Goal: Task Accomplishment & Management: Manage account settings

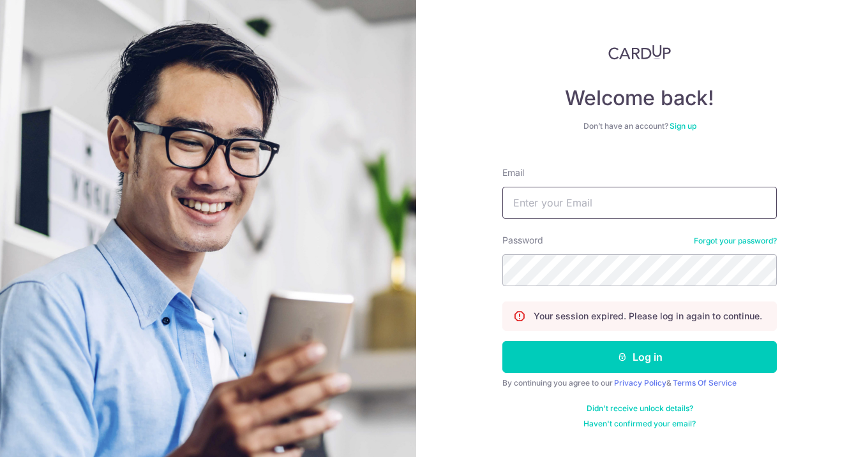
click at [618, 195] on input "Email" at bounding box center [639, 203] width 274 height 32
type input "[EMAIL_ADDRESS][DOMAIN_NAME]"
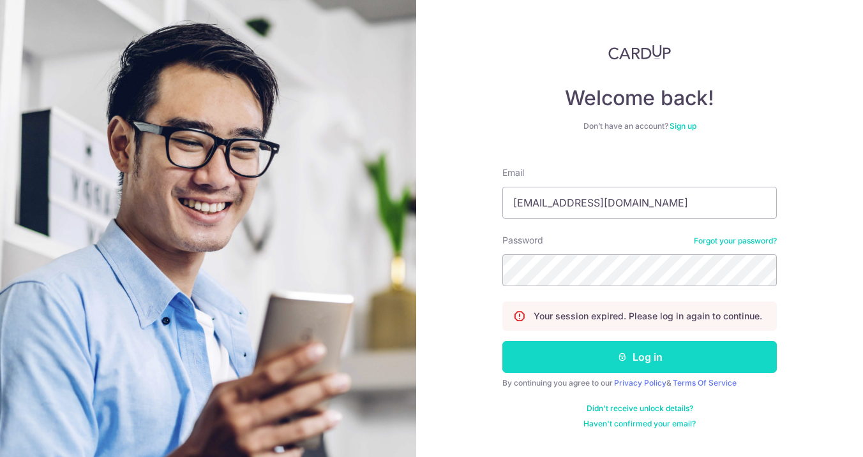
click at [665, 360] on button "Log in" at bounding box center [639, 357] width 274 height 32
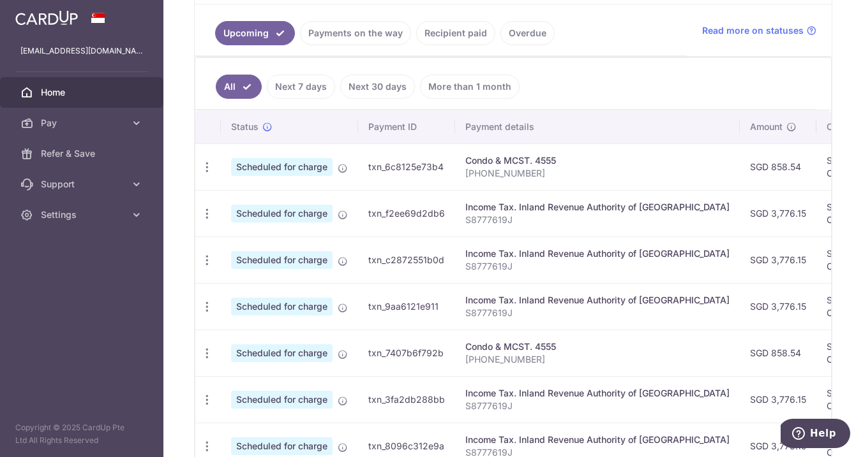
click at [385, 39] on link "Payments on the way" at bounding box center [355, 33] width 111 height 24
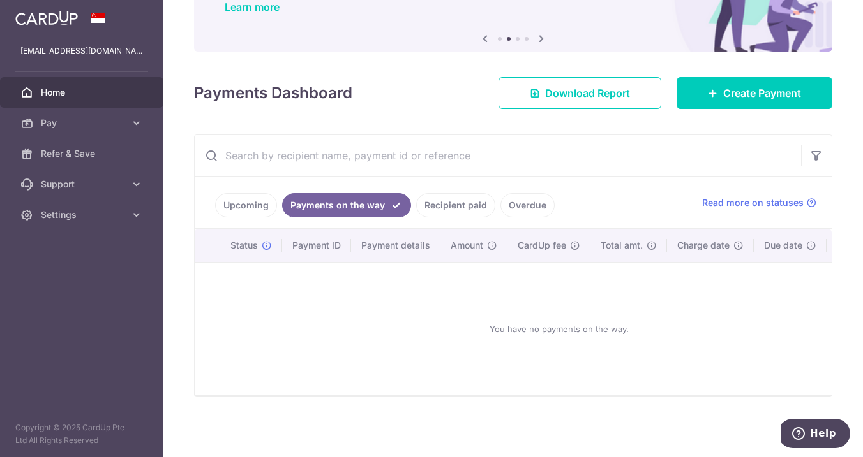
click at [457, 202] on link "Recipient paid" at bounding box center [455, 205] width 79 height 24
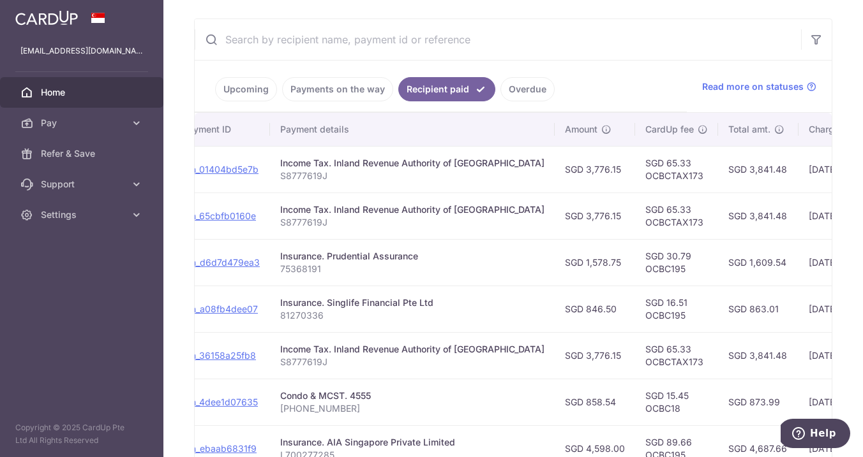
scroll to position [0, 112]
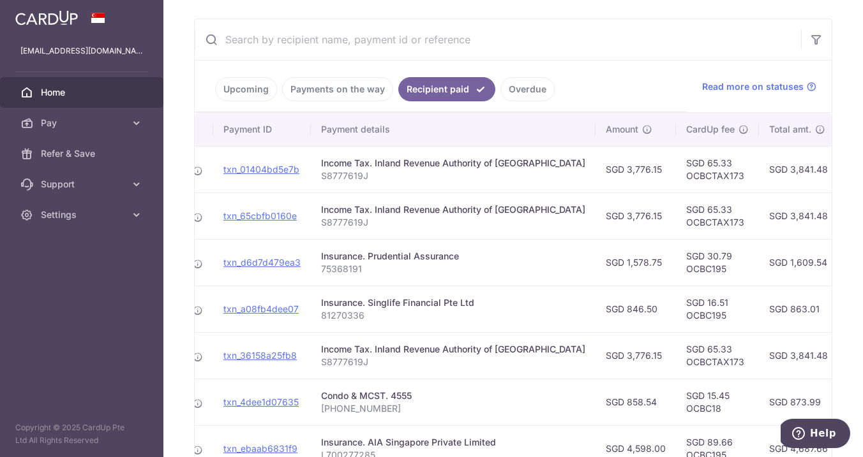
click at [226, 85] on link "Upcoming" at bounding box center [246, 89] width 62 height 24
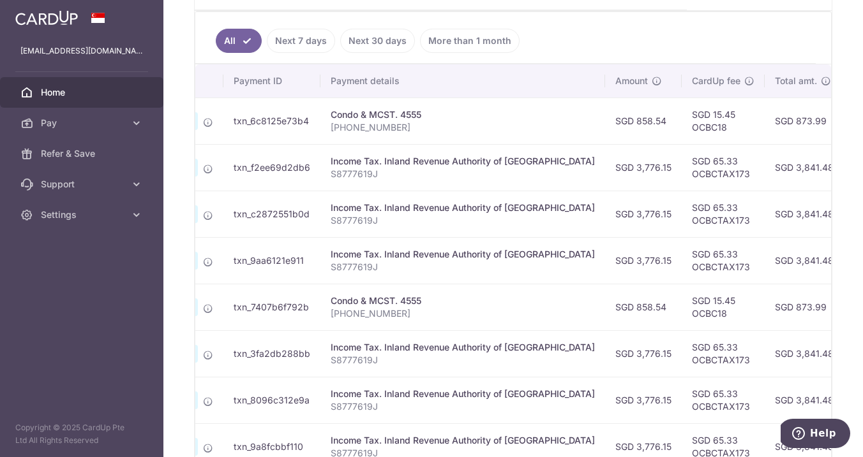
scroll to position [0, 0]
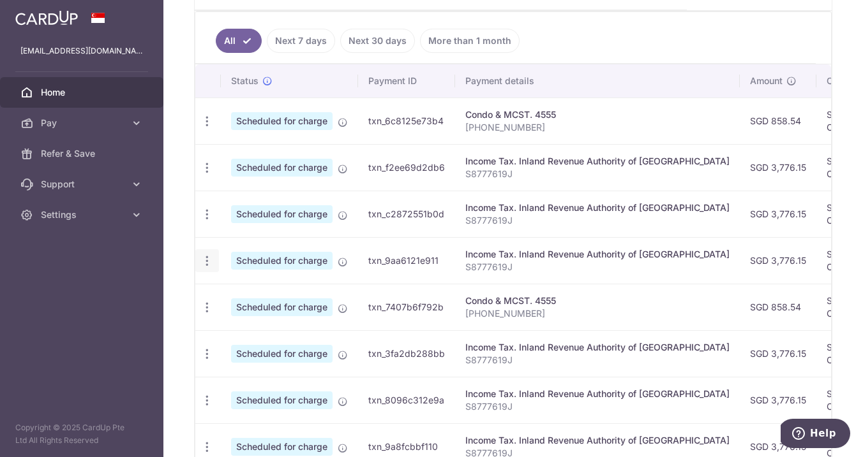
click at [209, 265] on icon "button" at bounding box center [206, 261] width 13 height 13
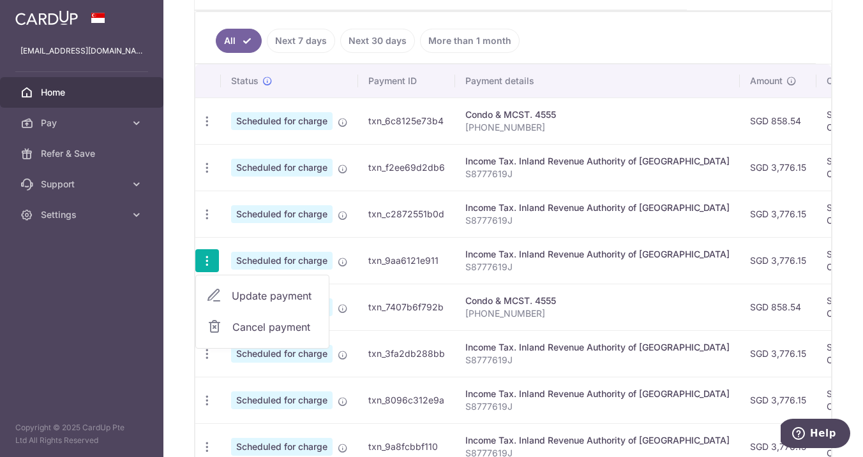
click at [250, 300] on span "Update payment" at bounding box center [275, 295] width 87 height 15
radio input "true"
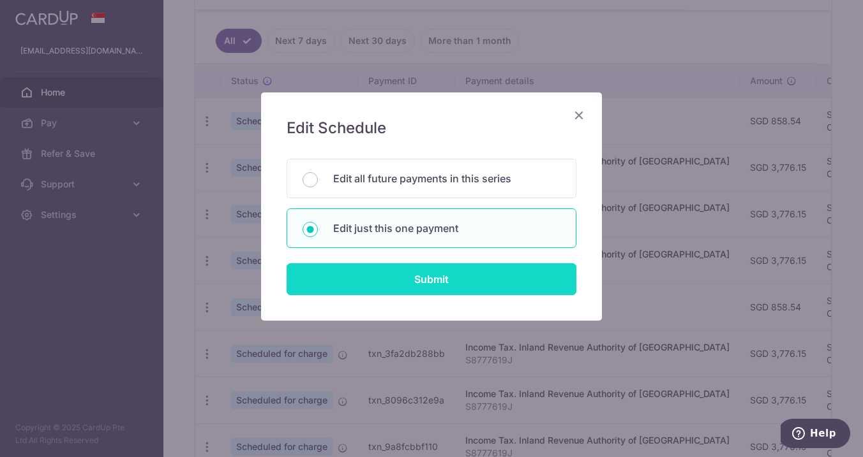
click at [450, 285] on input "Submit" at bounding box center [431, 280] width 290 height 32
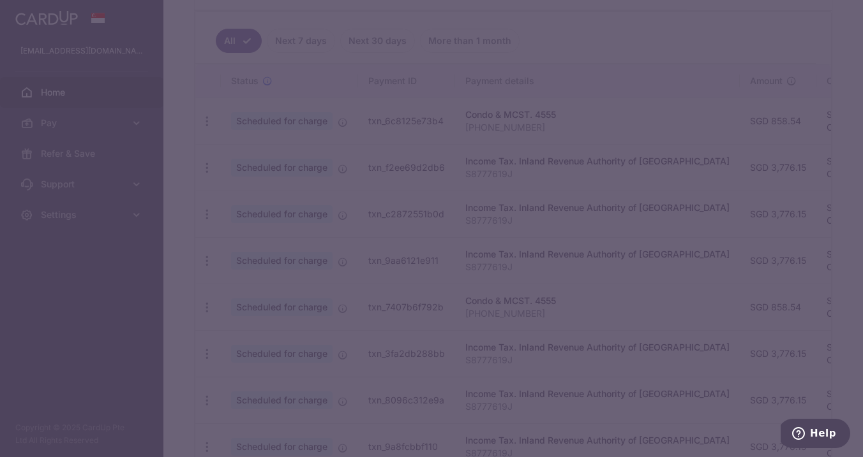
type input "OCBCTAX173"
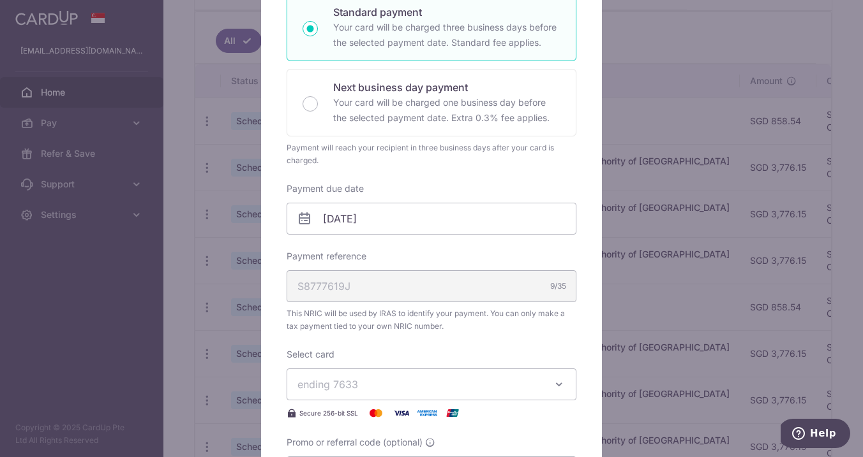
scroll to position [236, 0]
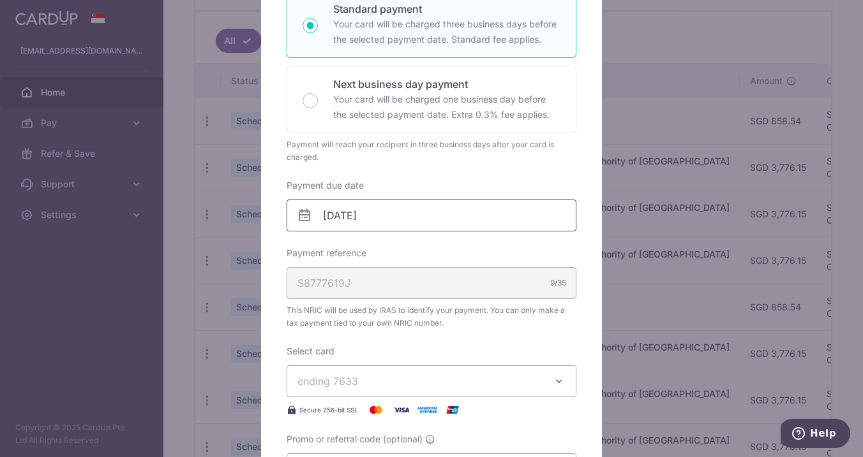
click at [356, 220] on input "08/12/2025" at bounding box center [431, 216] width 290 height 32
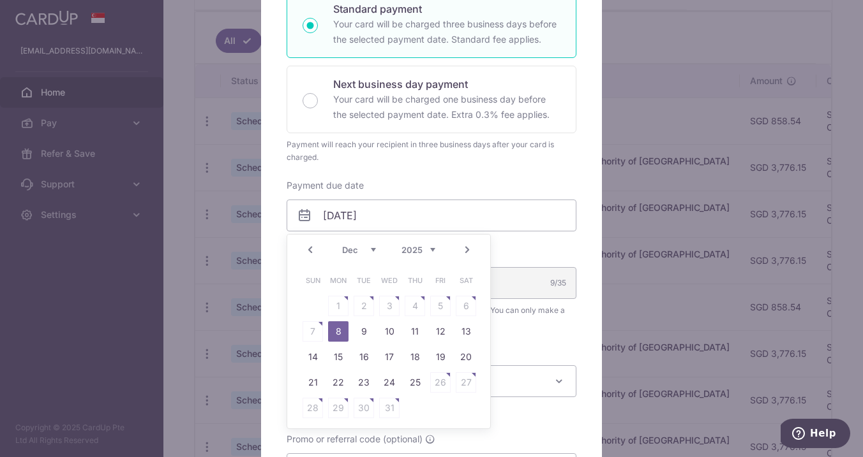
click at [319, 329] on table "Sun Mon Tue Wed Thu Fri Sat 1 2 3 4 5 6 7 8 9 10 11 12 13 14 15 16 17 18 19 20 …" at bounding box center [389, 344] width 179 height 153
click at [538, 174] on div "Enter payment amount 3,776.15 3776.15 SGD To change the payment amount, please …" at bounding box center [431, 196] width 290 height 578
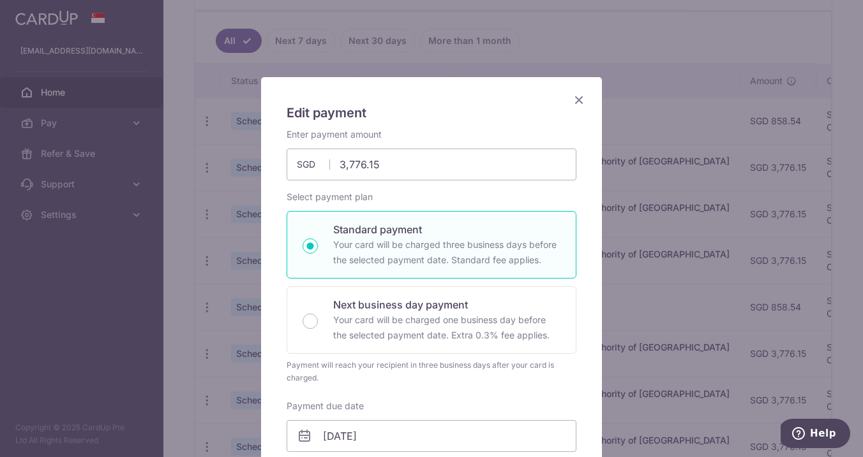
scroll to position [0, 0]
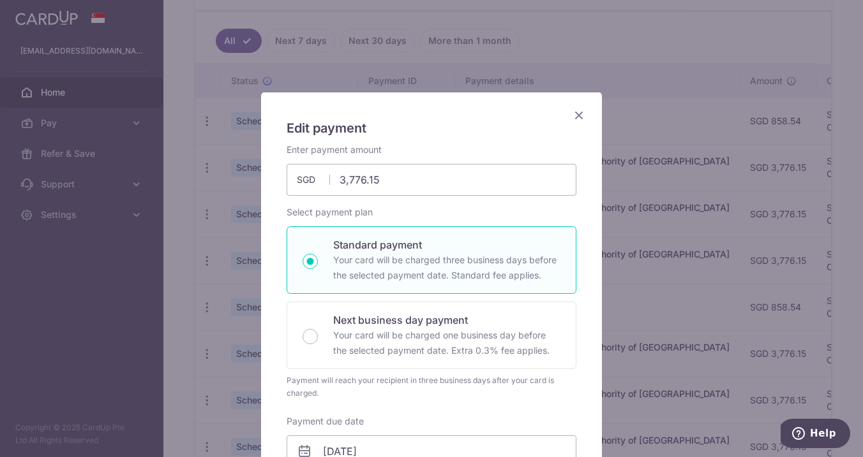
click at [580, 116] on icon "Close" at bounding box center [578, 115] width 15 height 16
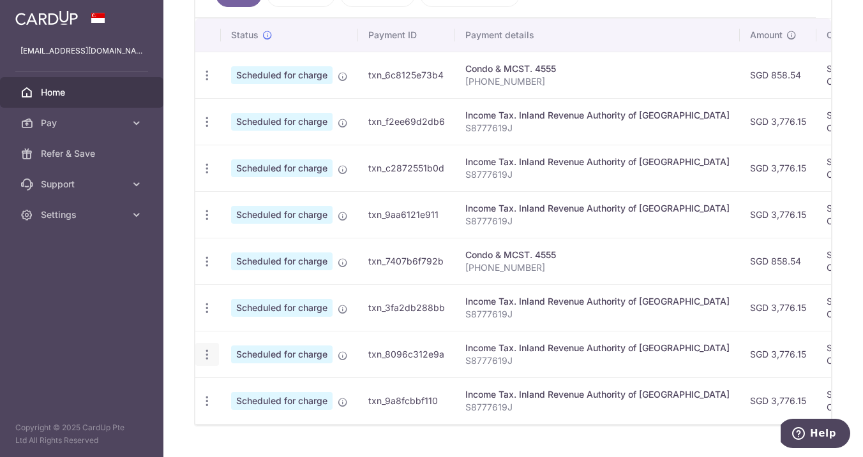
click at [207, 346] on div "Update payment Cancel payment" at bounding box center [207, 355] width 24 height 24
click at [206, 353] on icon "button" at bounding box center [206, 354] width 13 height 13
click at [275, 389] on span "Update payment" at bounding box center [275, 389] width 87 height 15
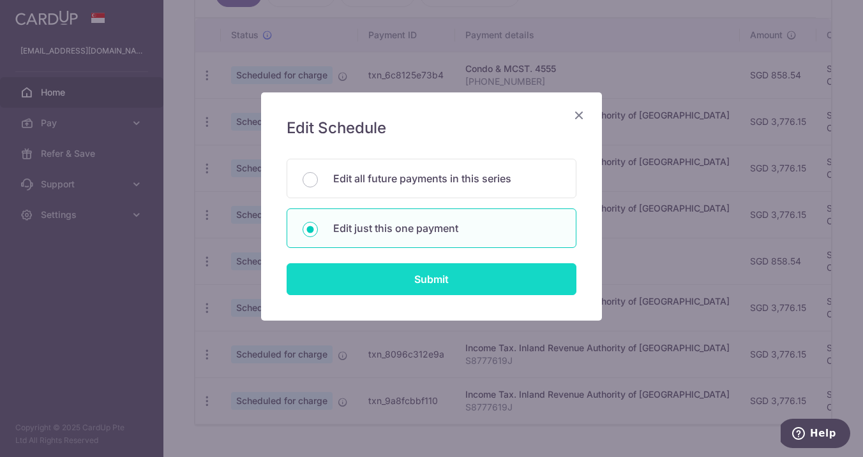
click at [450, 287] on input "Submit" at bounding box center [431, 280] width 290 height 32
radio input "true"
type input "09/02/2026"
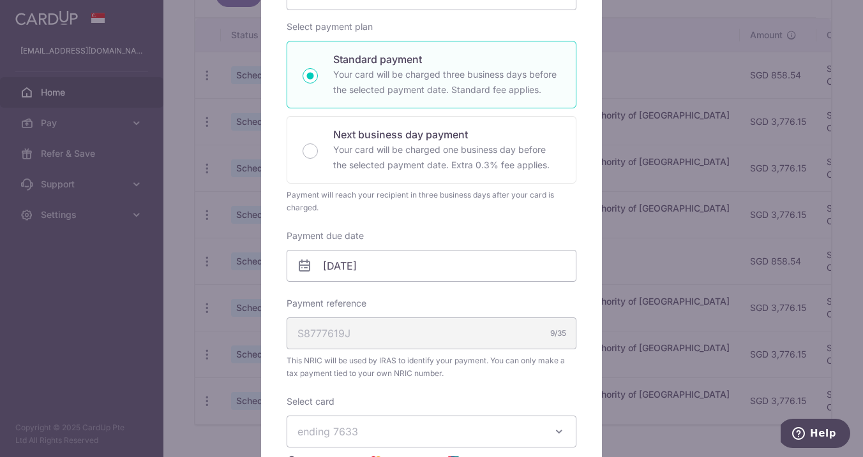
scroll to position [186, 0]
click at [346, 262] on input "09/02/2026" at bounding box center [431, 265] width 290 height 32
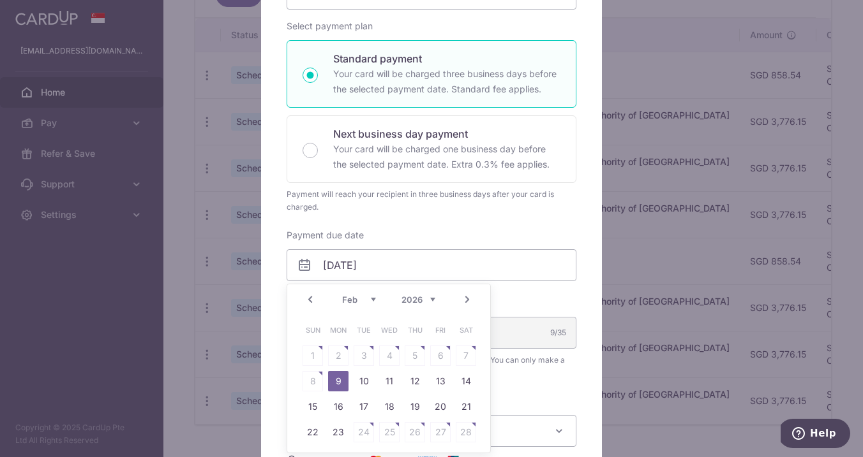
click at [312, 297] on link "Prev" at bounding box center [309, 299] width 15 height 15
click at [494, 196] on div "Payment will reach your recipient in three business days after your card is cha…" at bounding box center [431, 201] width 290 height 26
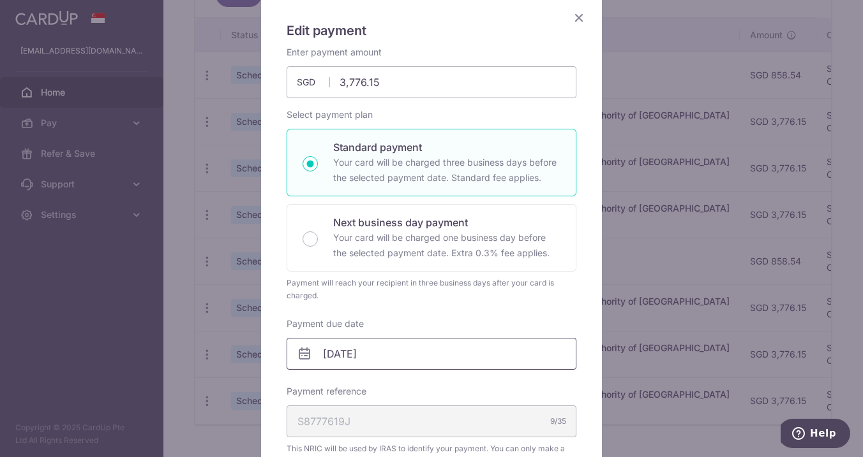
scroll to position [0, 0]
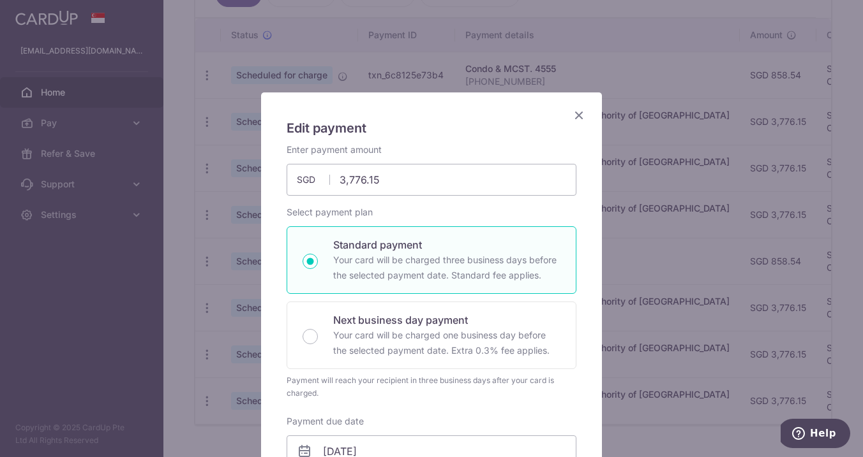
click at [574, 114] on icon "Close" at bounding box center [578, 115] width 15 height 16
